Goal: Task Accomplishment & Management: Use online tool/utility

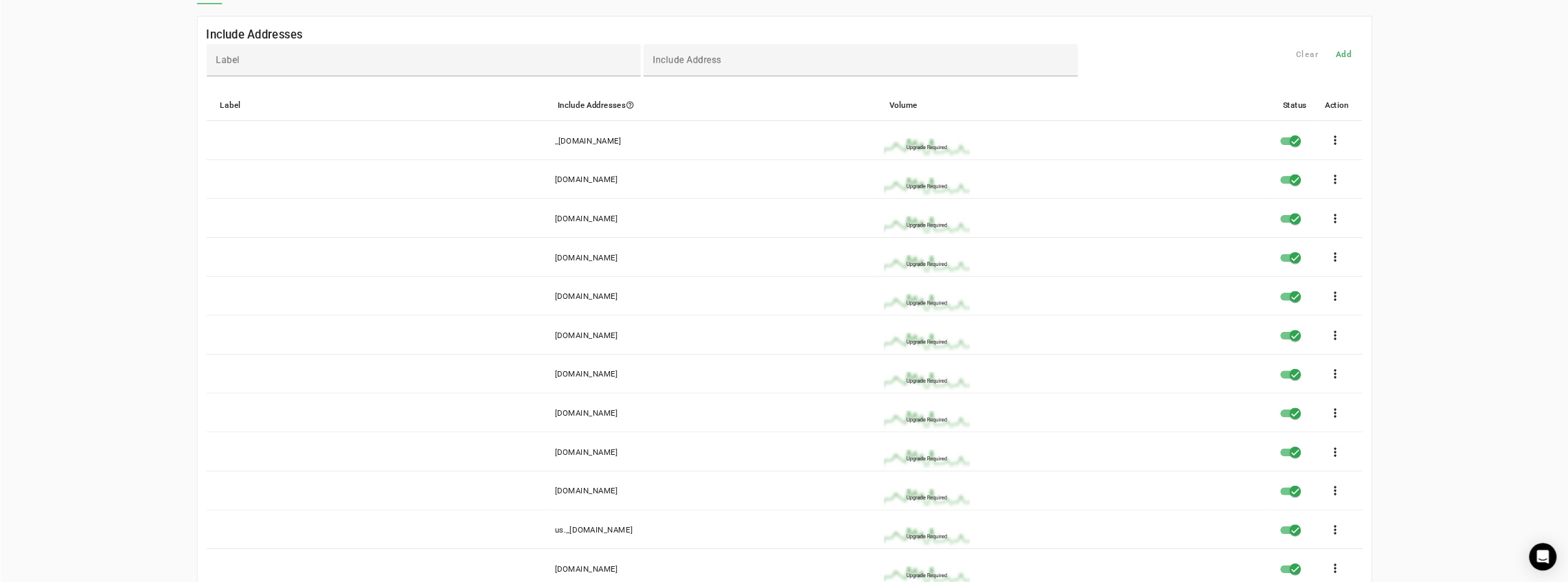
scroll to position [110, 0]
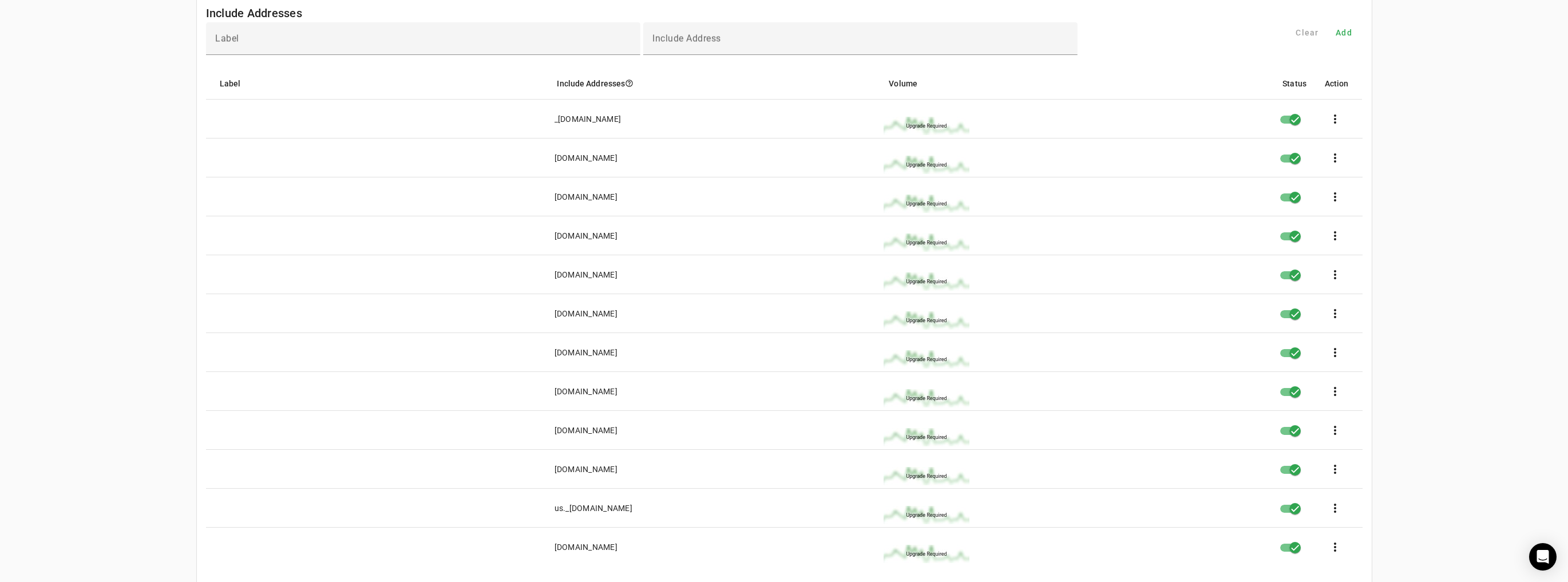
drag, startPoint x: 643, startPoint y: 390, endPoint x: 537, endPoint y: 388, distance: 106.0
click at [537, 388] on mat-row "[DOMAIN_NAME] more_vert" at bounding box center [784, 391] width 1157 height 39
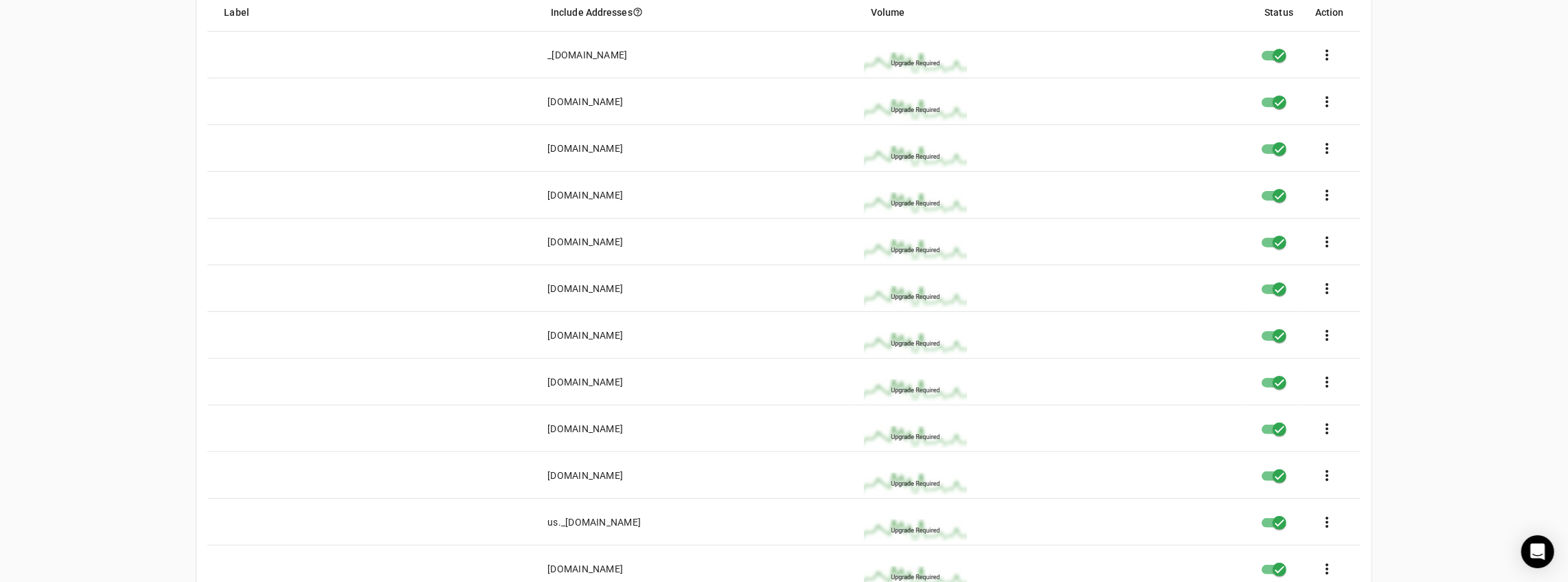
scroll to position [201, 0]
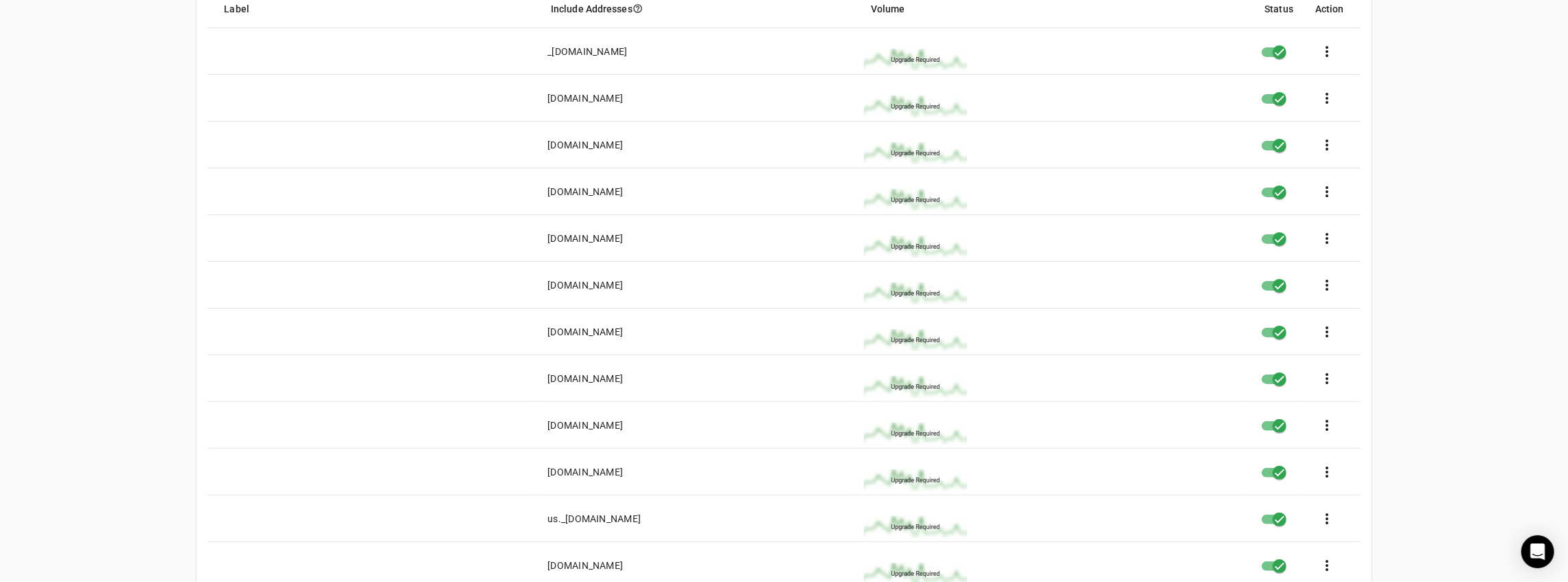
drag, startPoint x: 699, startPoint y: 95, endPoint x: 543, endPoint y: 96, distance: 156.0
click at [543, 96] on mat-cell "[DOMAIN_NAME]" at bounding box center [694, 98] width 316 height 47
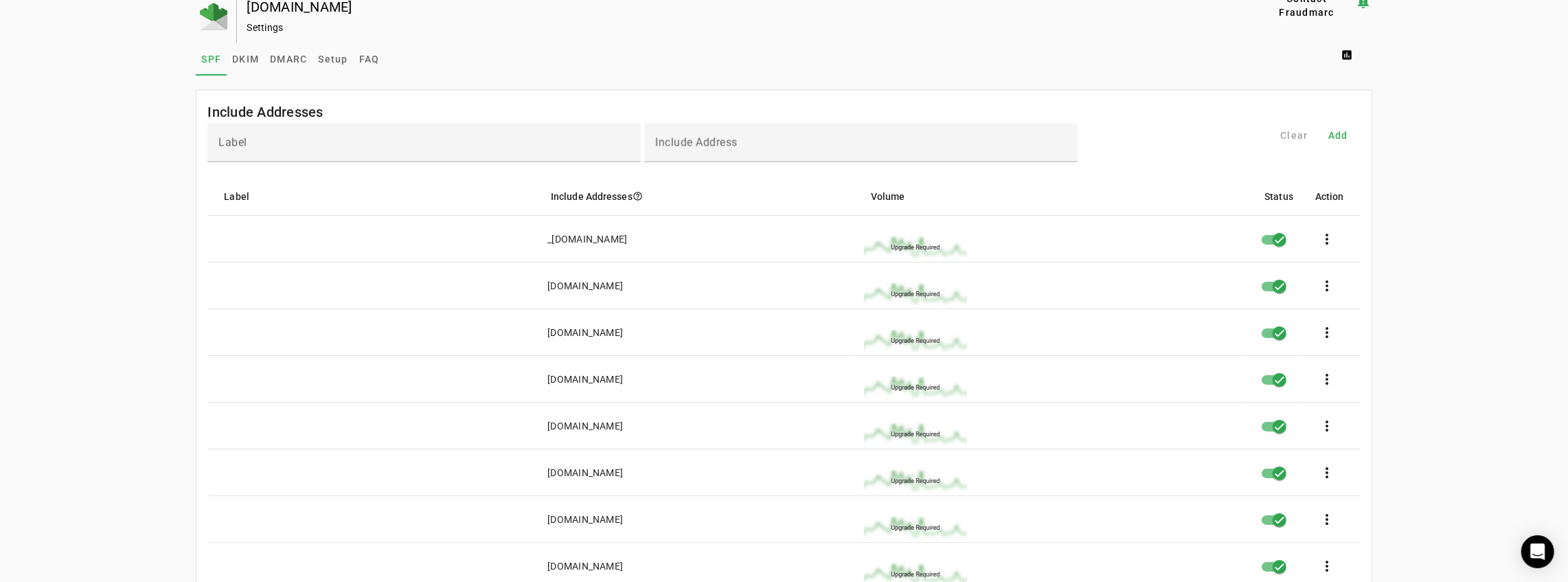
scroll to position [0, 0]
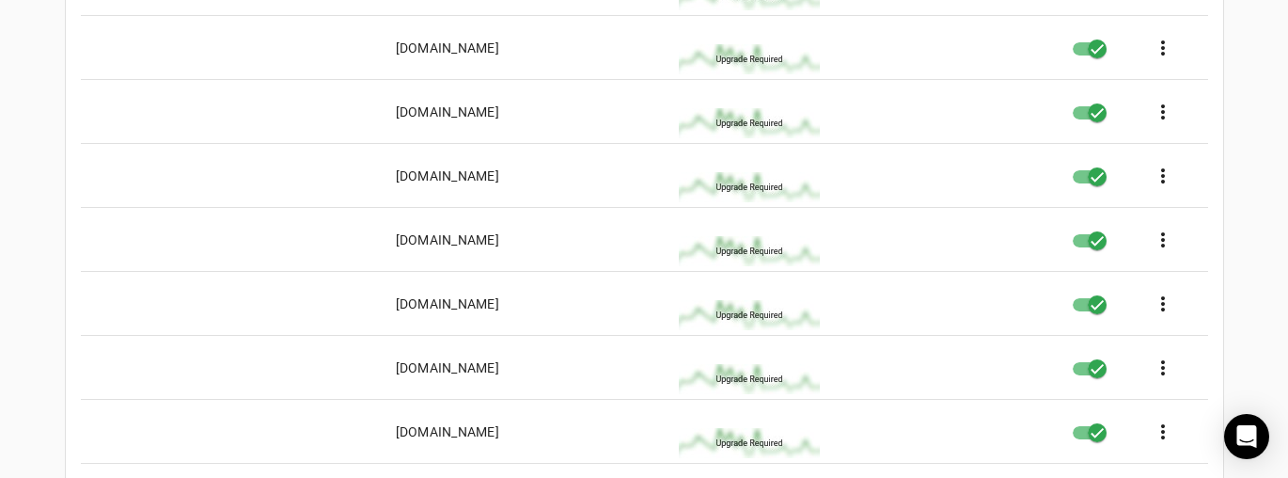
scroll to position [463, 0]
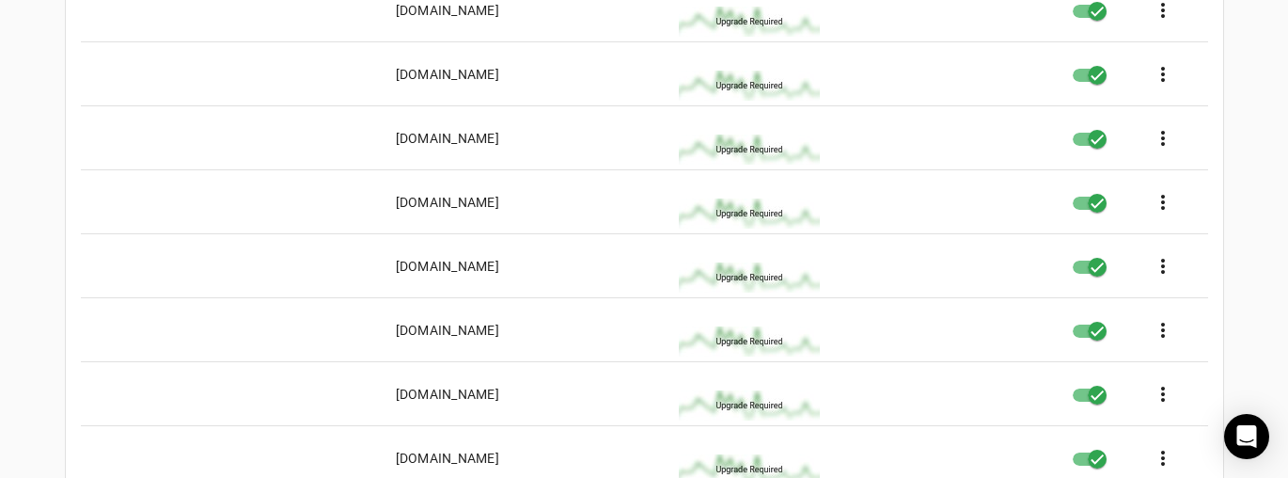
drag, startPoint x: 534, startPoint y: 329, endPoint x: 393, endPoint y: 328, distance: 141.0
click at [393, 328] on mat-cell "[DOMAIN_NAME]" at bounding box center [522, 330] width 283 height 64
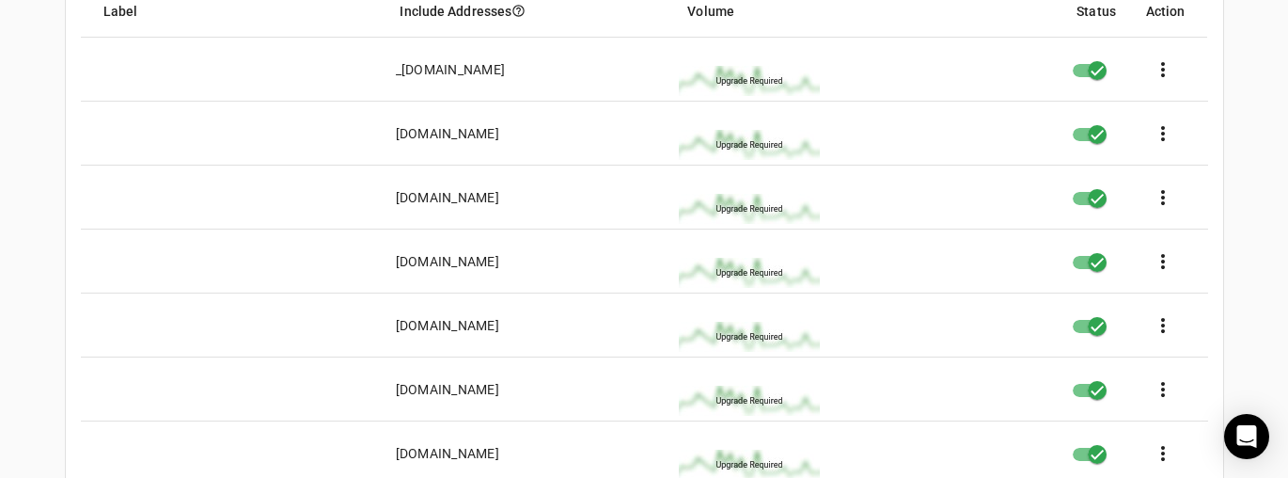
scroll to position [275, 0]
drag, startPoint x: 596, startPoint y: 133, endPoint x: 390, endPoint y: 129, distance: 205.9
click at [390, 129] on mat-cell "[DOMAIN_NAME]" at bounding box center [522, 134] width 283 height 64
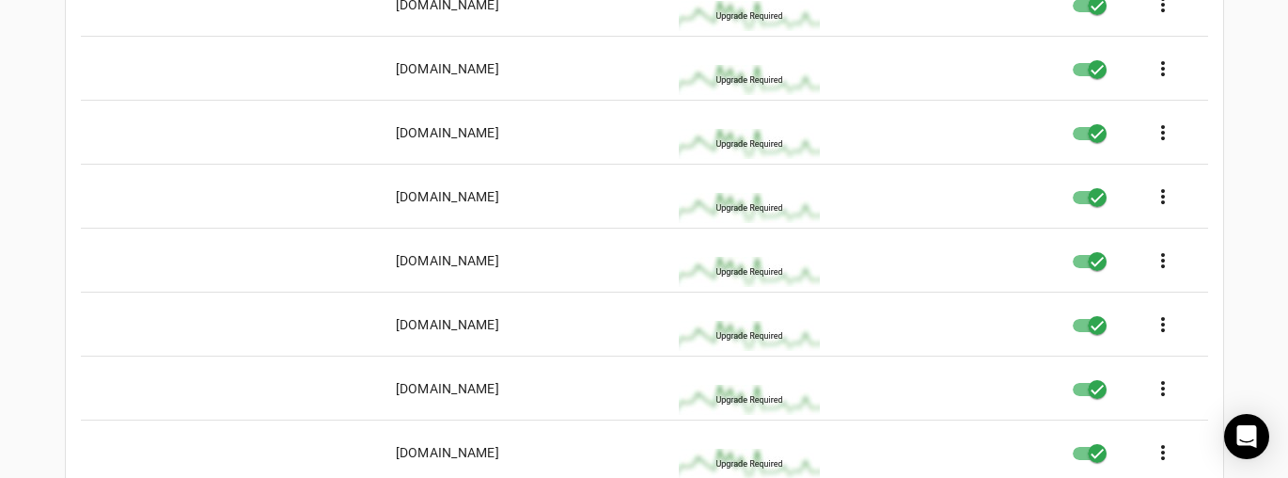
scroll to position [388, 0]
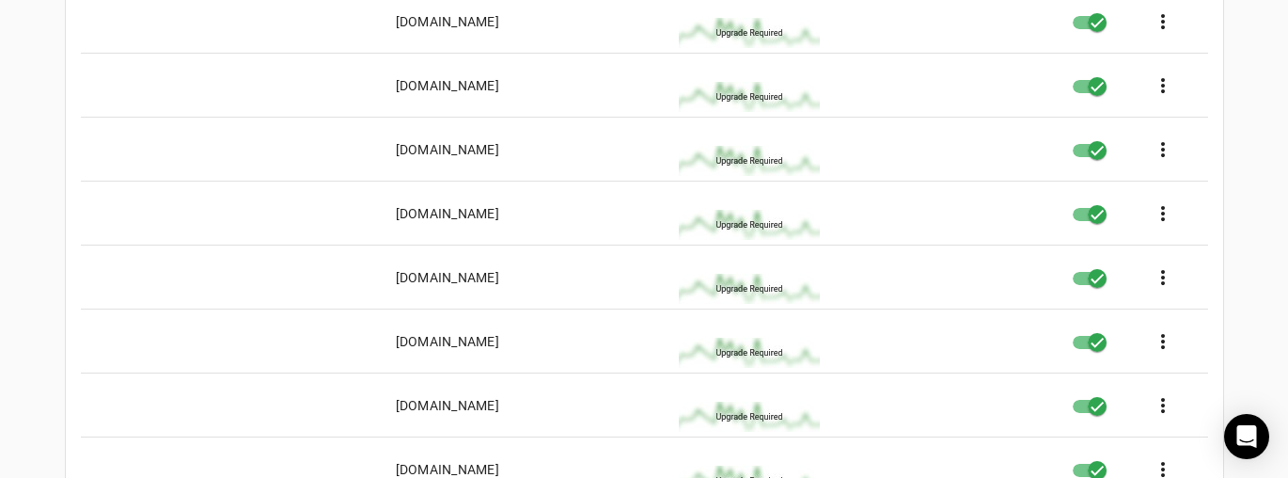
drag, startPoint x: 533, startPoint y: 406, endPoint x: 382, endPoint y: 405, distance: 151.4
click at [382, 405] on mat-cell "[DOMAIN_NAME]" at bounding box center [522, 405] width 283 height 64
copy div "[DOMAIN_NAME]"
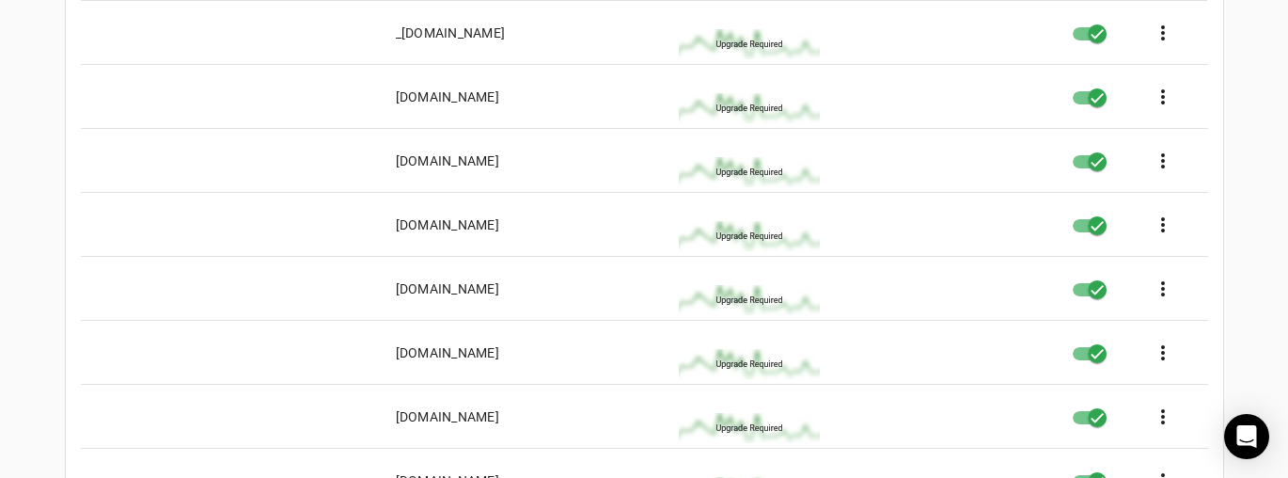
scroll to position [313, 0]
drag, startPoint x: 595, startPoint y: 96, endPoint x: 394, endPoint y: 87, distance: 201.4
click at [396, 87] on div "[DOMAIN_NAME]" at bounding box center [447, 96] width 103 height 19
copy div "[DOMAIN_NAME]"
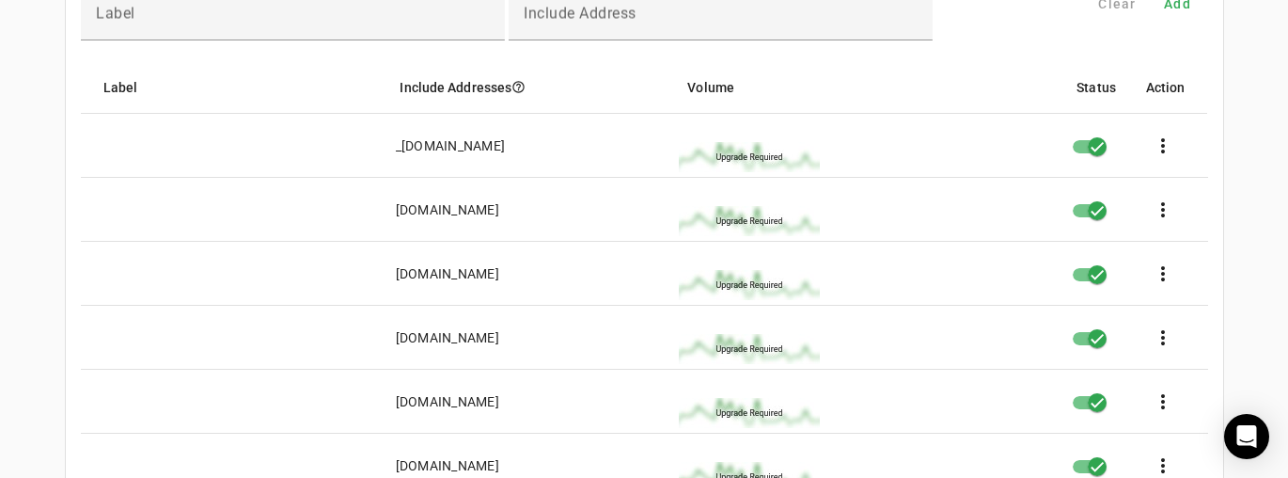
scroll to position [163, 0]
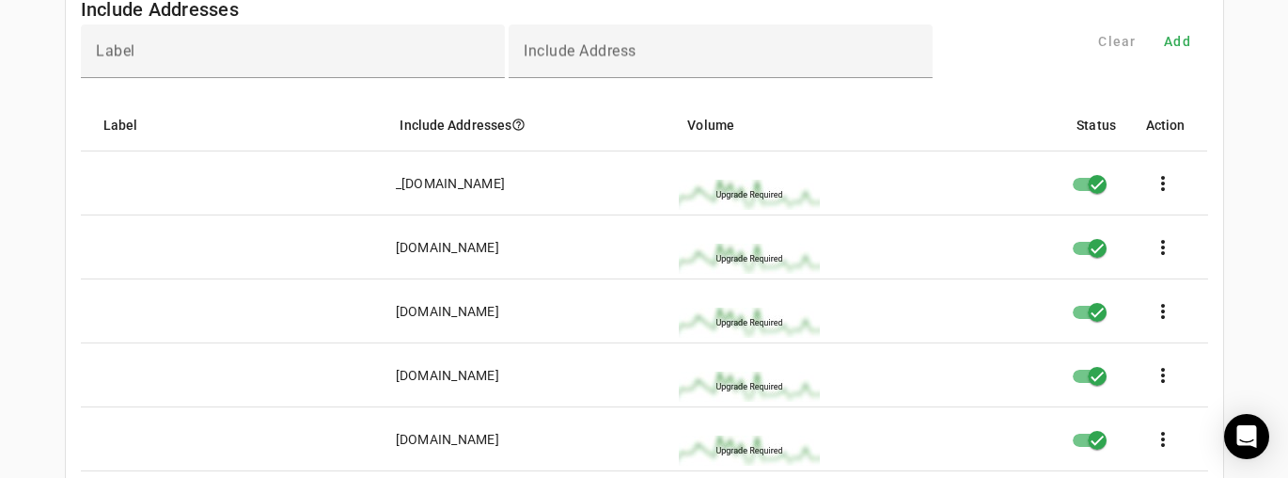
click at [607, 246] on mat-cell "[DOMAIN_NAME]" at bounding box center [522, 247] width 283 height 64
drag, startPoint x: 601, startPoint y: 244, endPoint x: 390, endPoint y: 245, distance: 210.6
click at [390, 245] on mat-cell "[DOMAIN_NAME]" at bounding box center [522, 247] width 283 height 64
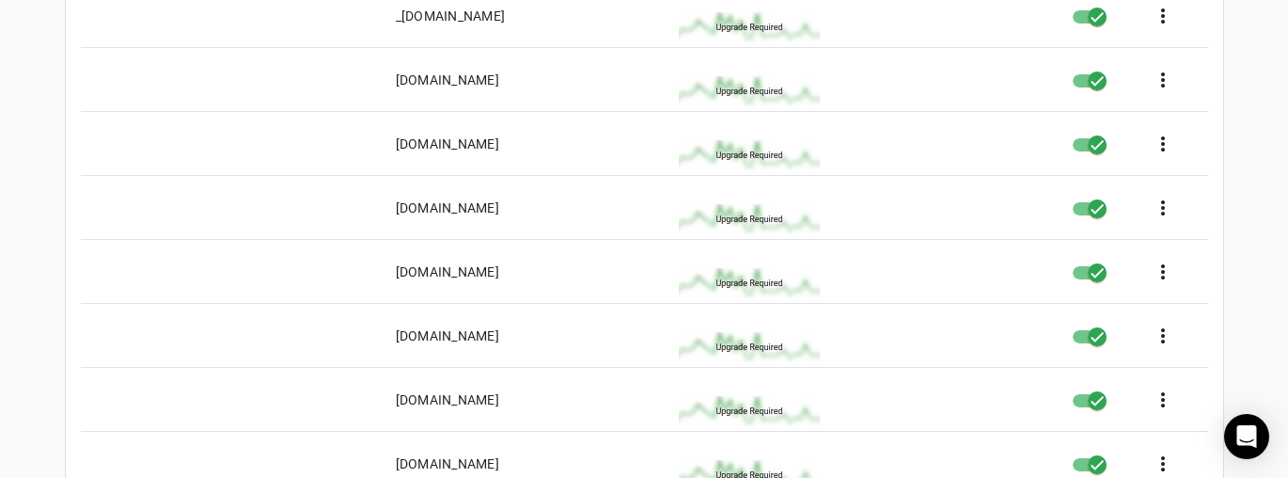
scroll to position [313, 0]
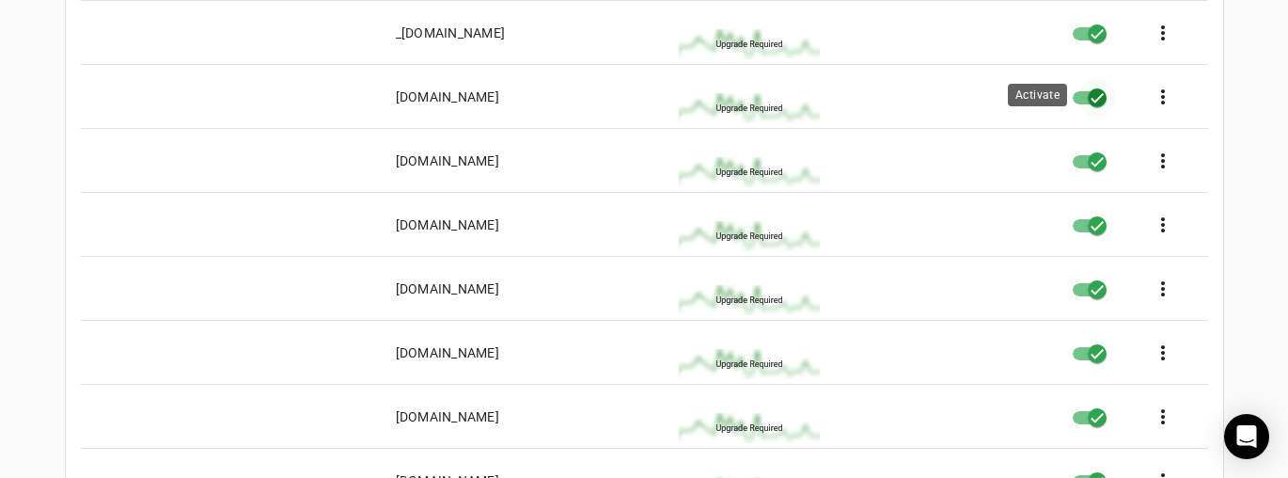
click at [1096, 98] on icon "button" at bounding box center [1097, 97] width 17 height 17
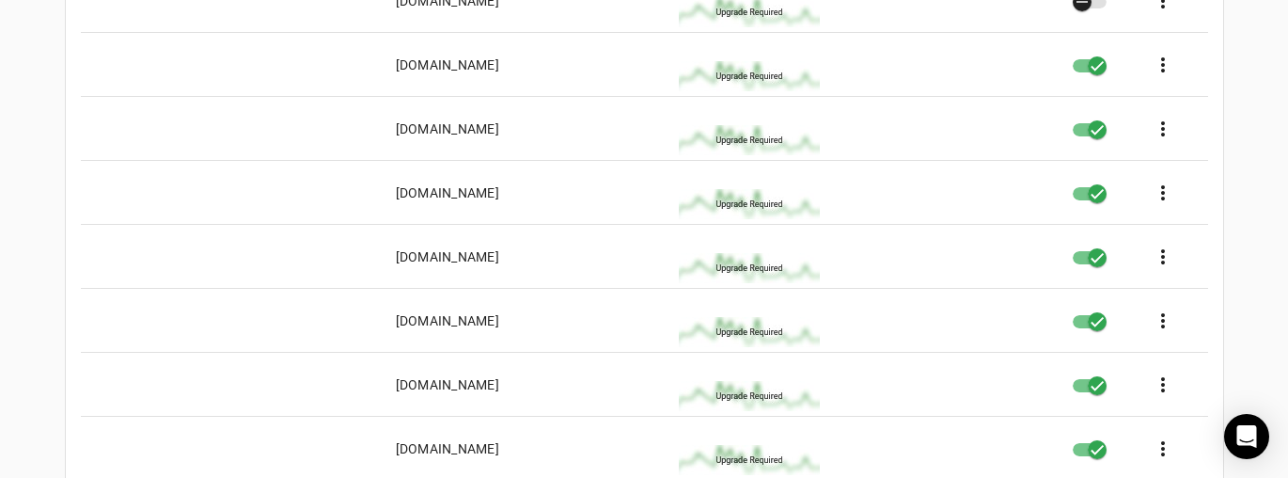
scroll to position [426, 0]
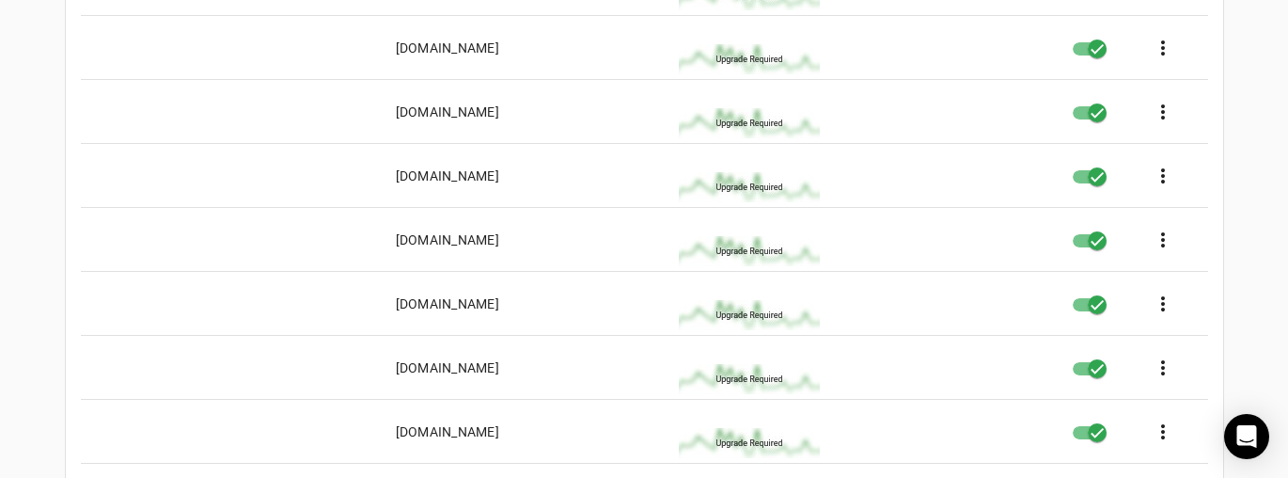
drag, startPoint x: 532, startPoint y: 368, endPoint x: 386, endPoint y: 369, distance: 145.7
click at [386, 369] on mat-cell "[DOMAIN_NAME]" at bounding box center [522, 368] width 283 height 64
click at [1093, 366] on icon "button" at bounding box center [1097, 368] width 17 height 17
click at [1096, 305] on icon "button" at bounding box center [1097, 304] width 17 height 17
